Goal: Task Accomplishment & Management: Manage account settings

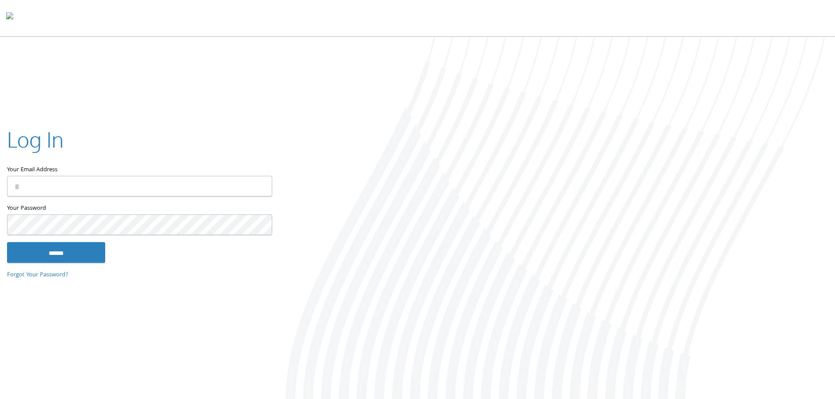
click at [63, 189] on input "Your Email Address" at bounding box center [139, 186] width 265 height 21
type input "**********"
click at [7, 242] on input "******" at bounding box center [56, 252] width 98 height 21
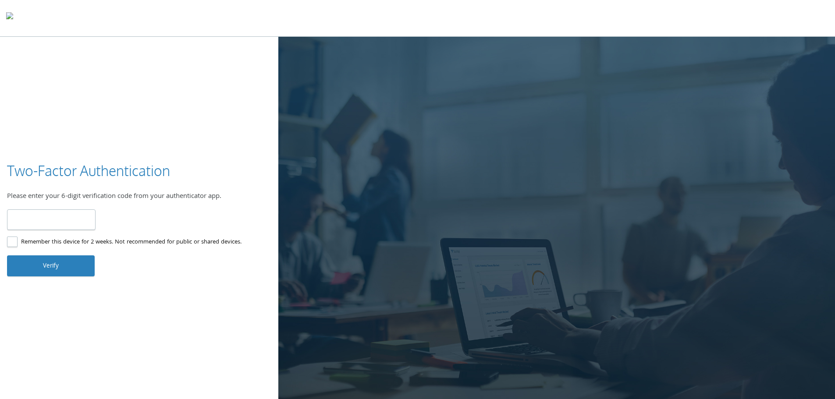
type input "******"
